Goal: Information Seeking & Learning: Learn about a topic

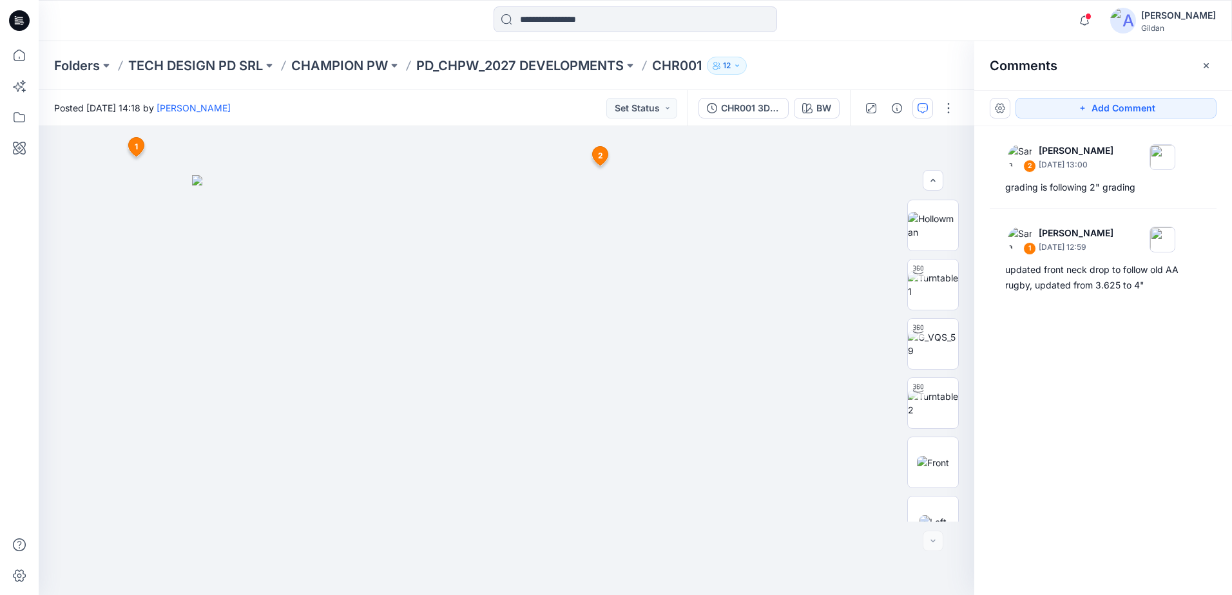
scroll to position [618, 0]
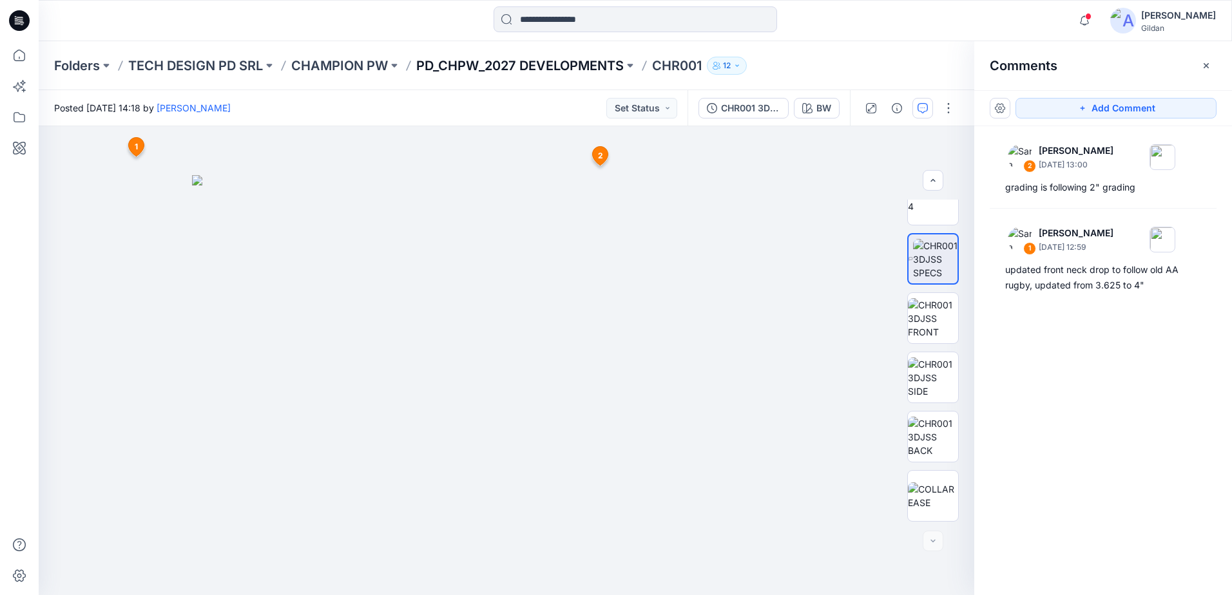
click at [555, 67] on p "PD_CHPW_2027 DEVELOPMENTS" at bounding box center [519, 66] width 207 height 18
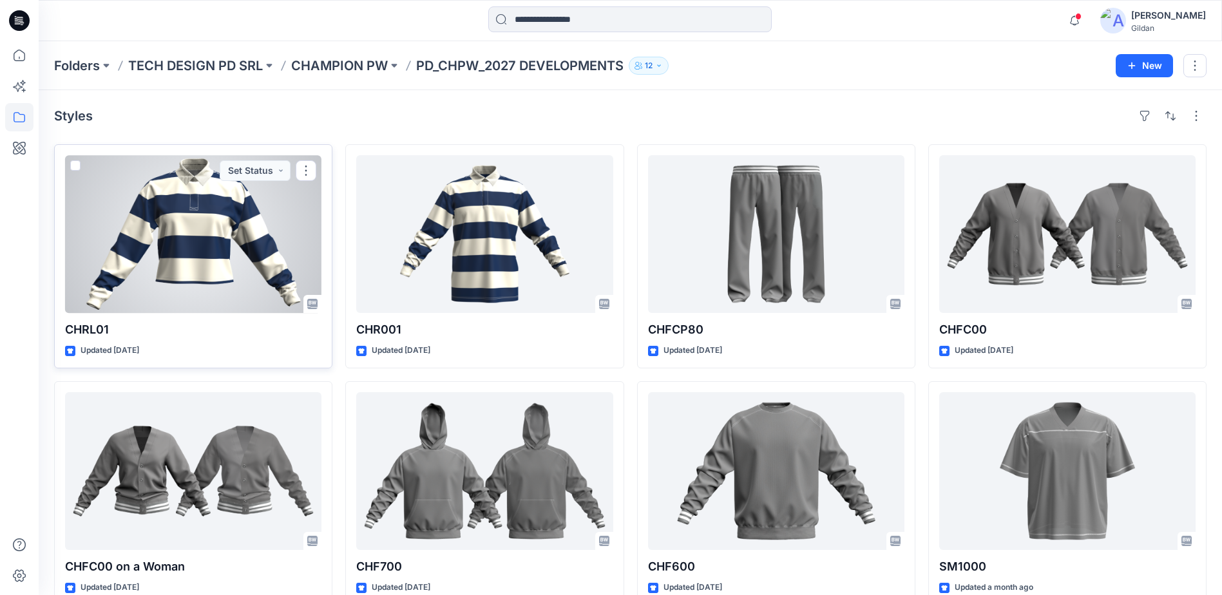
click at [218, 248] on div at bounding box center [193, 234] width 256 height 158
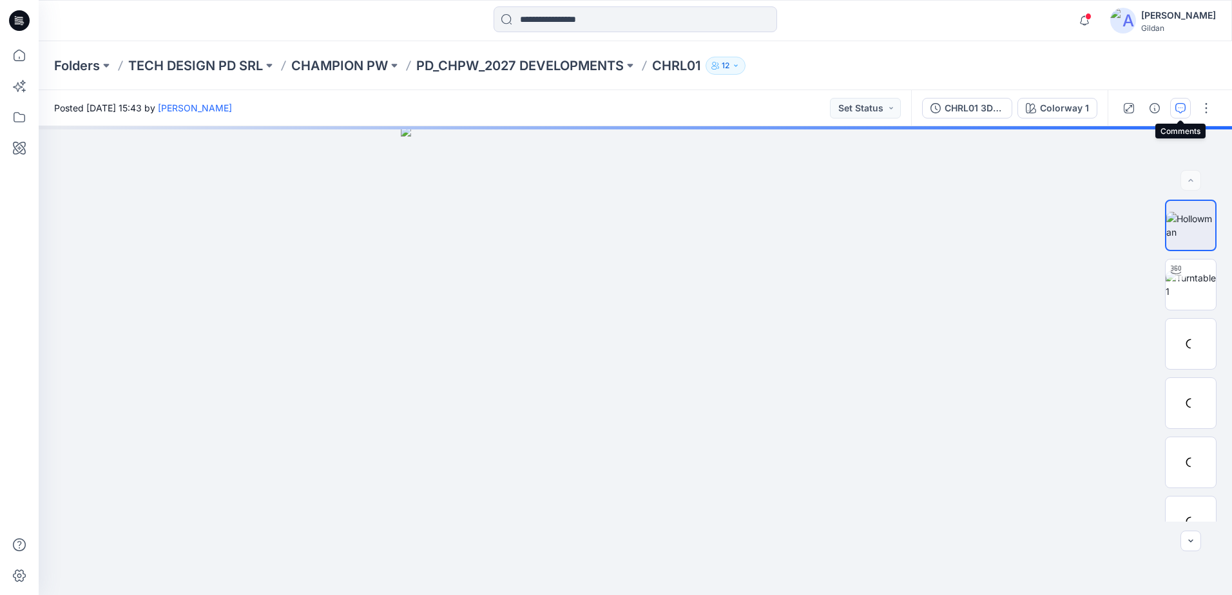
click at [1181, 108] on icon "button" at bounding box center [1180, 108] width 10 height 10
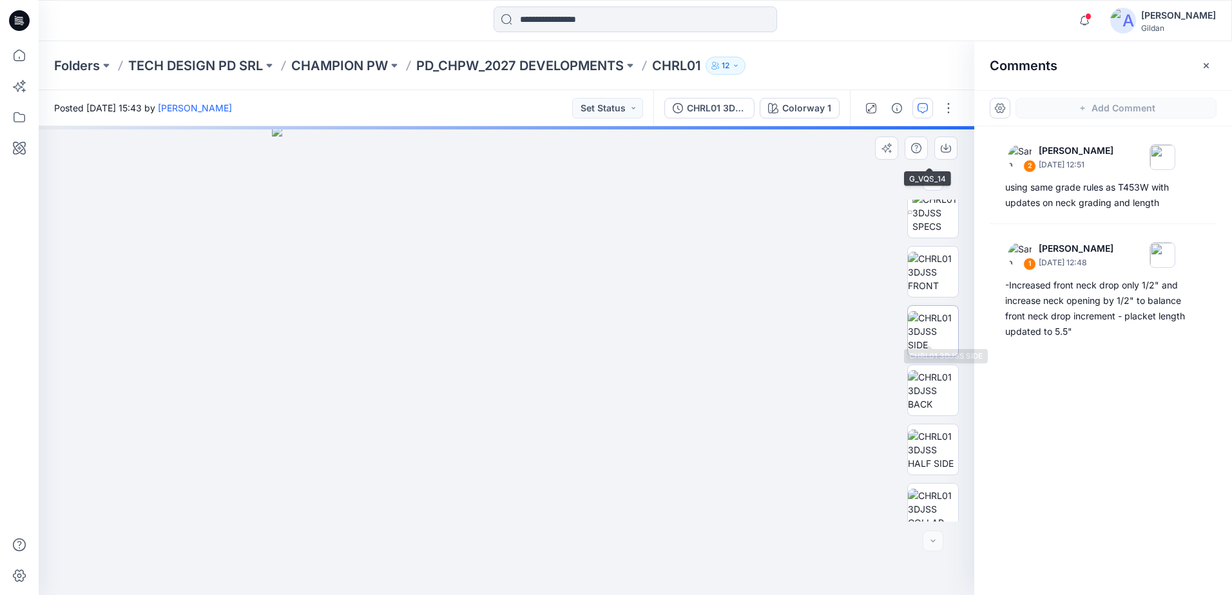
scroll to position [678, 0]
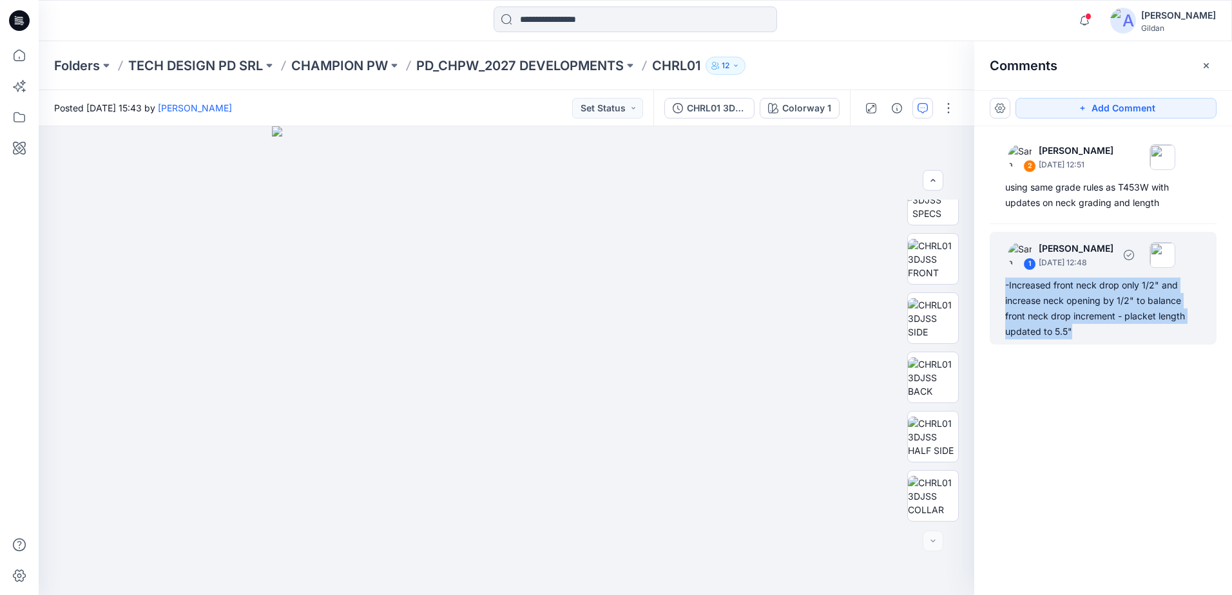
drag, startPoint x: 1007, startPoint y: 285, endPoint x: 1085, endPoint y: 332, distance: 91.6
click at [1085, 332] on div "-Increased front neck drop only 1/2" and increase neck opening by 1/2" to balan…" at bounding box center [1103, 309] width 196 height 62
copy div "-Increased front neck drop only 1/2" and increase neck opening by 1/2" to balan…"
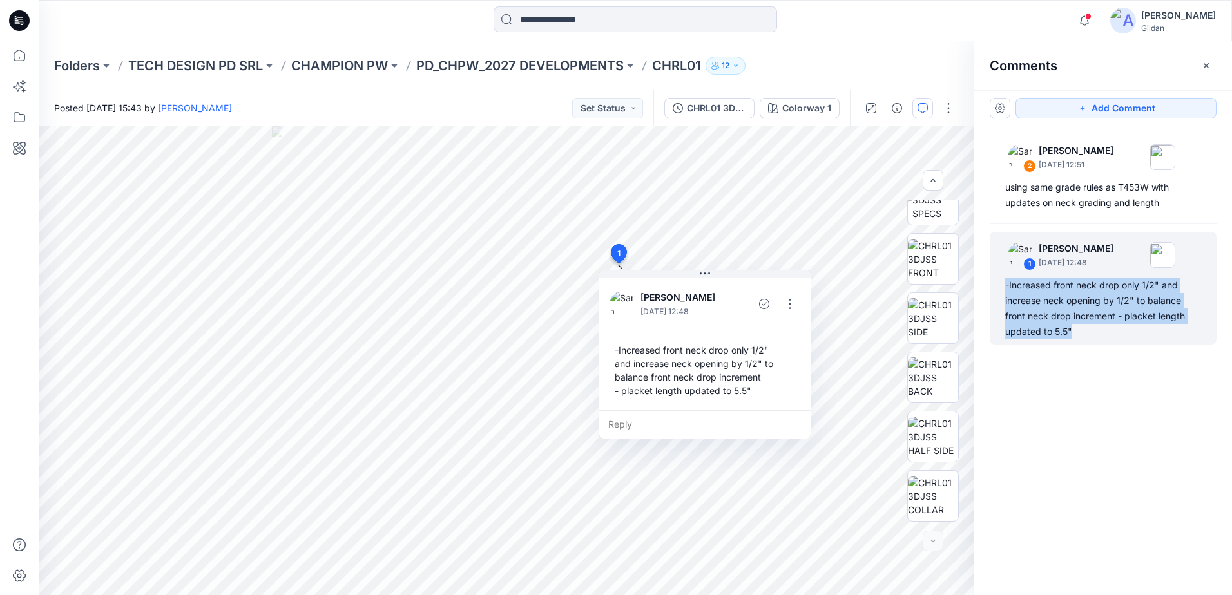
click at [1116, 488] on div "2 [PERSON_NAME] [DATE] 12:51 using same grade rules as T453W with updates on ne…" at bounding box center [1103, 336] width 258 height 421
